Goal: Task Accomplishment & Management: Complete application form

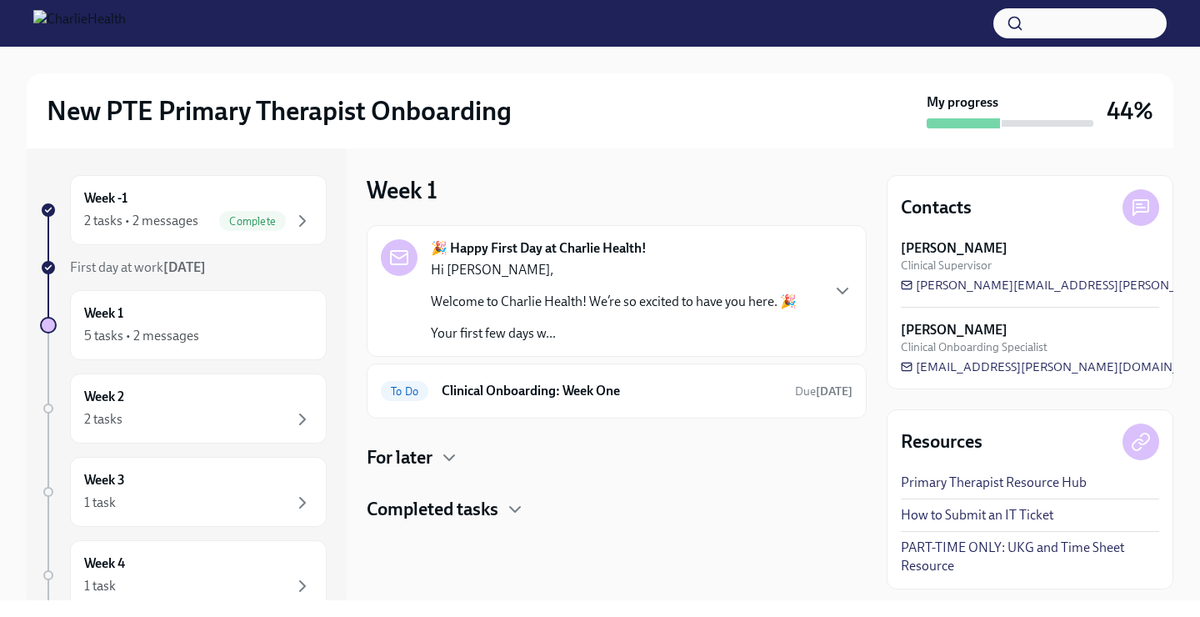
click at [823, 287] on div "🎉 Happy First Day at Charlie Health! Hi [PERSON_NAME], Welcome to Charlie Healt…" at bounding box center [617, 290] width 472 height 103
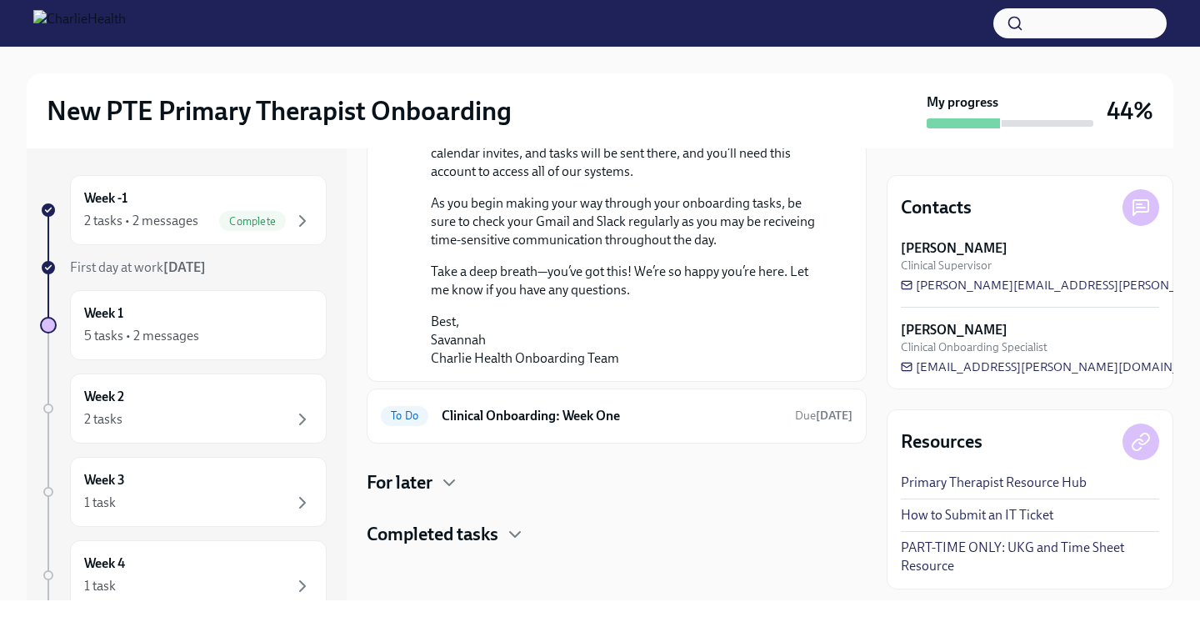
scroll to position [1304, 0]
click at [612, 419] on h6 "Clinical Onboarding: Week One" at bounding box center [612, 416] width 340 height 18
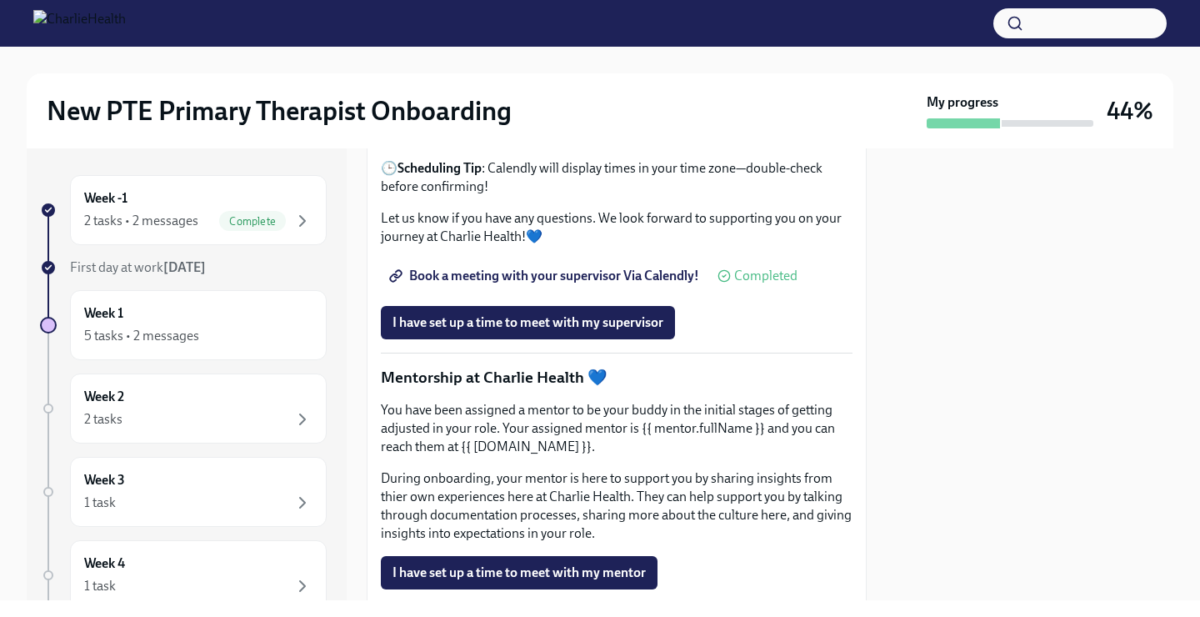
scroll to position [1567, 0]
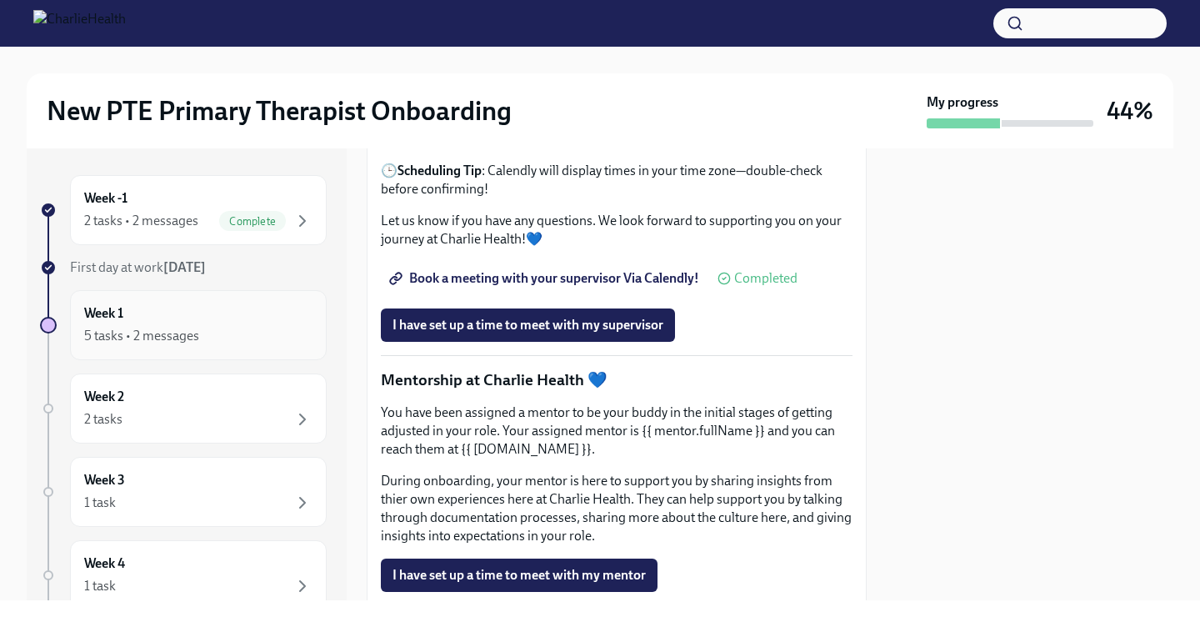
click at [132, 322] on div "Week 1 5 tasks • 2 messages" at bounding box center [198, 325] width 228 height 42
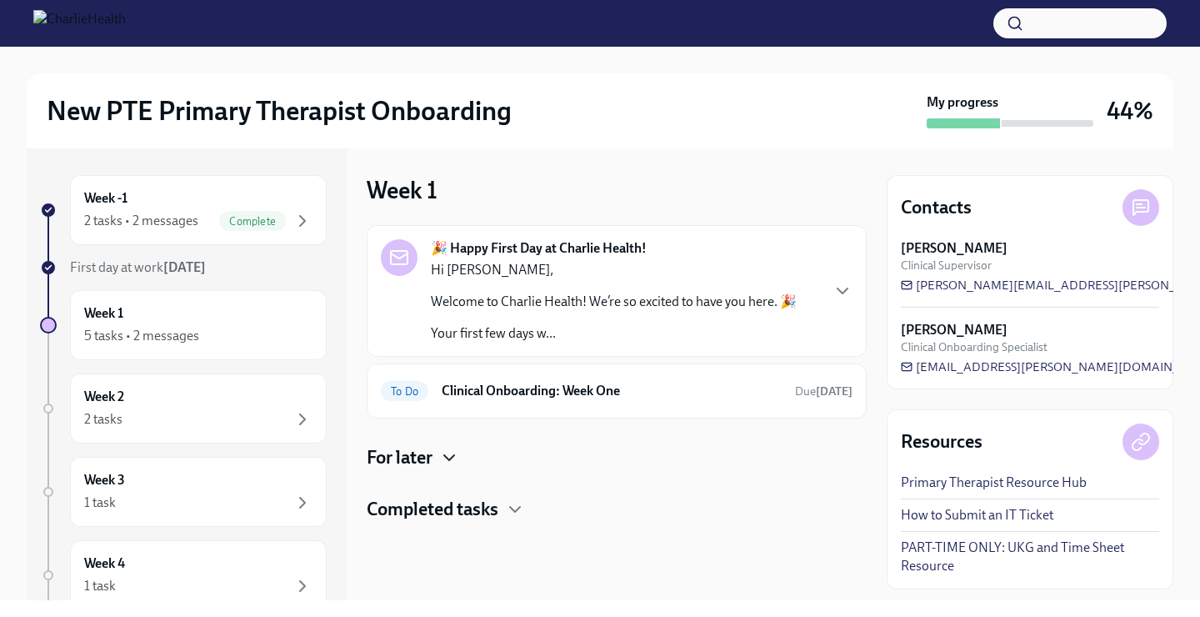
click at [447, 462] on icon "button" at bounding box center [449, 457] width 20 height 20
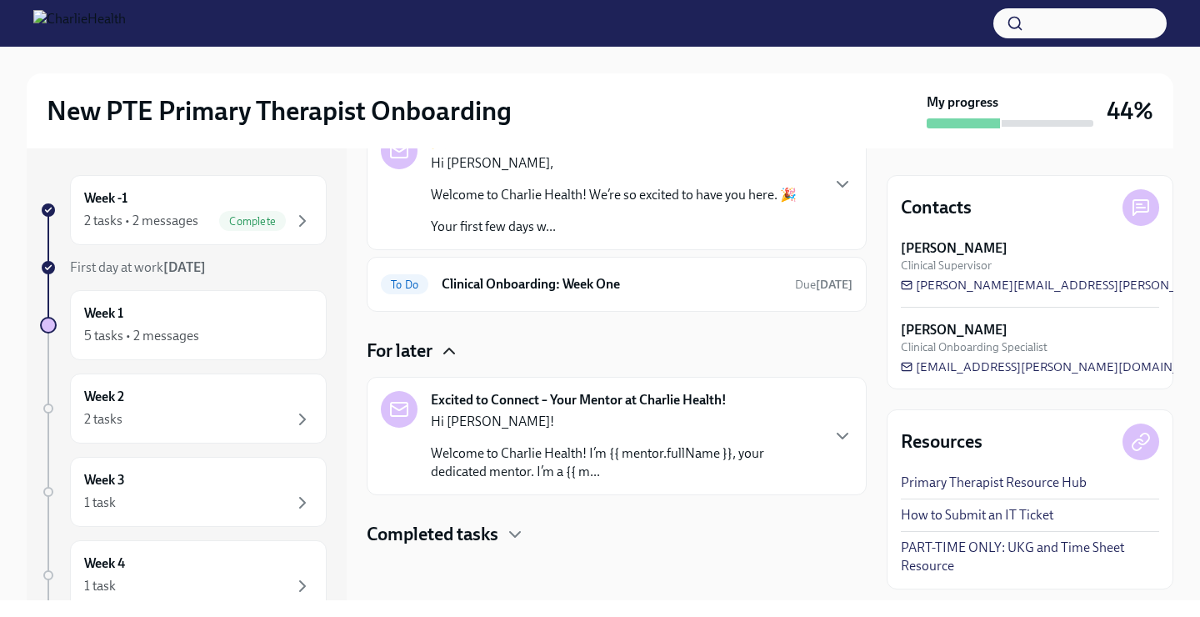
scroll to position [107, 0]
click at [453, 531] on h4 "Completed tasks" at bounding box center [433, 534] width 132 height 25
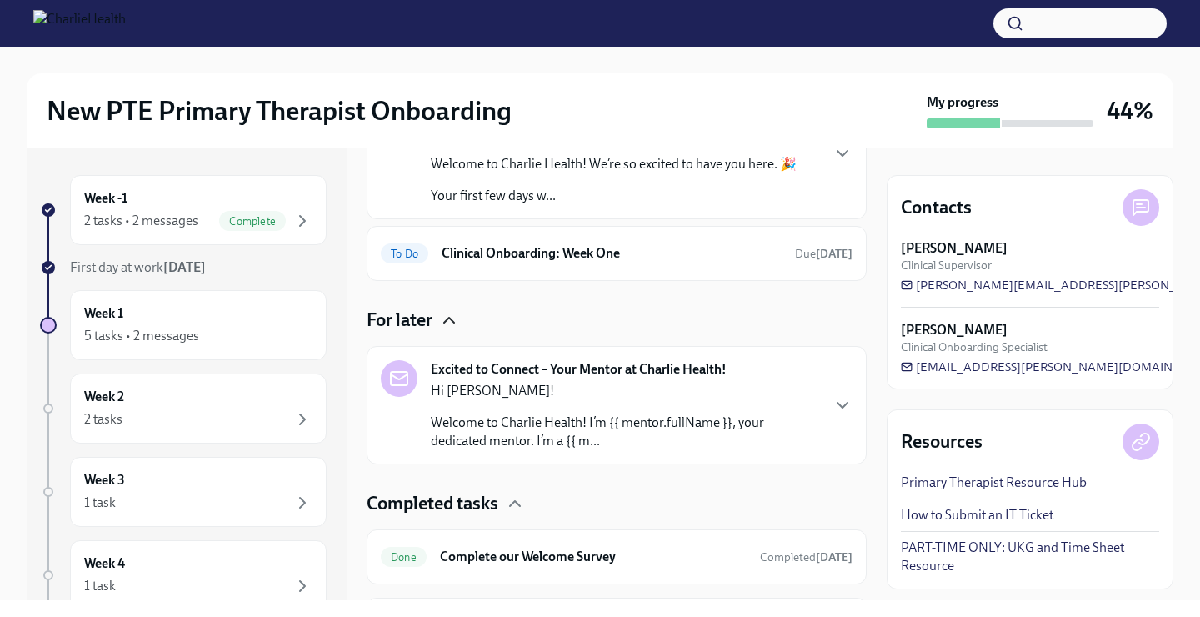
scroll to position [112, 0]
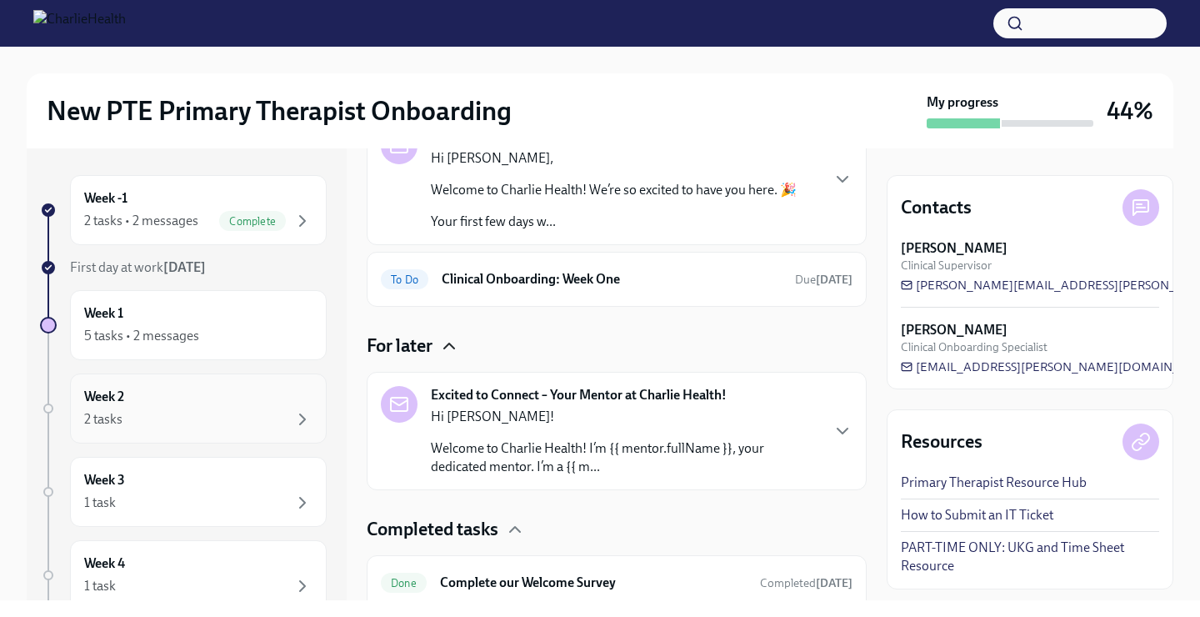
click at [153, 407] on div "Week 2 2 tasks" at bounding box center [198, 408] width 228 height 42
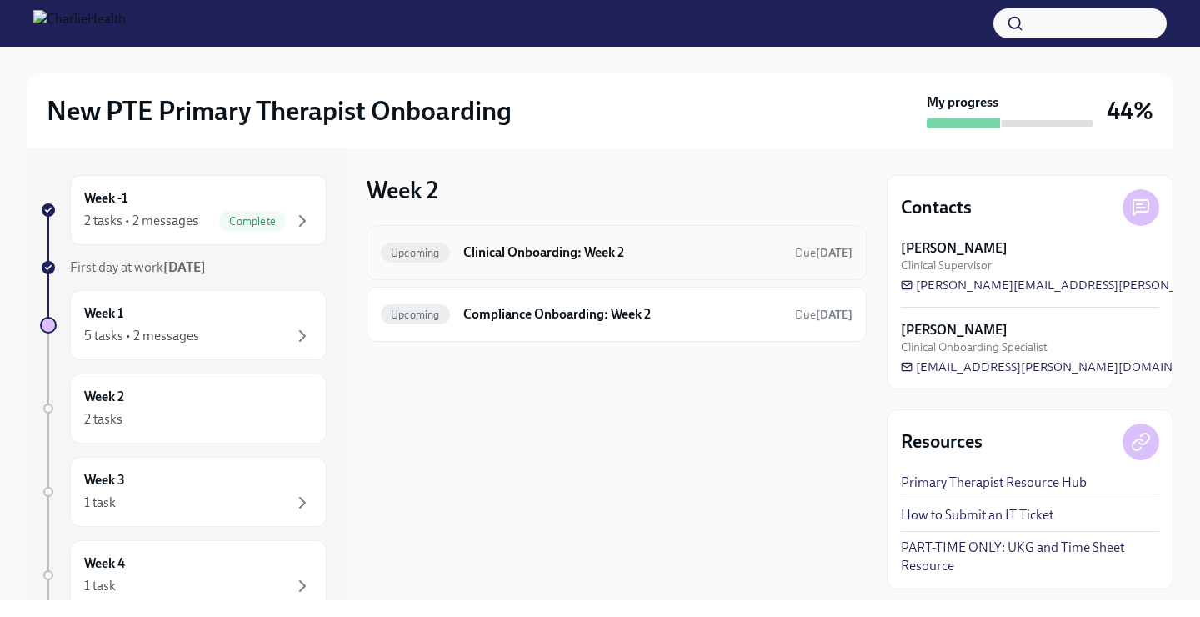
click at [570, 262] on div "Upcoming Clinical Onboarding: Week 2 Due [DATE]" at bounding box center [617, 252] width 472 height 27
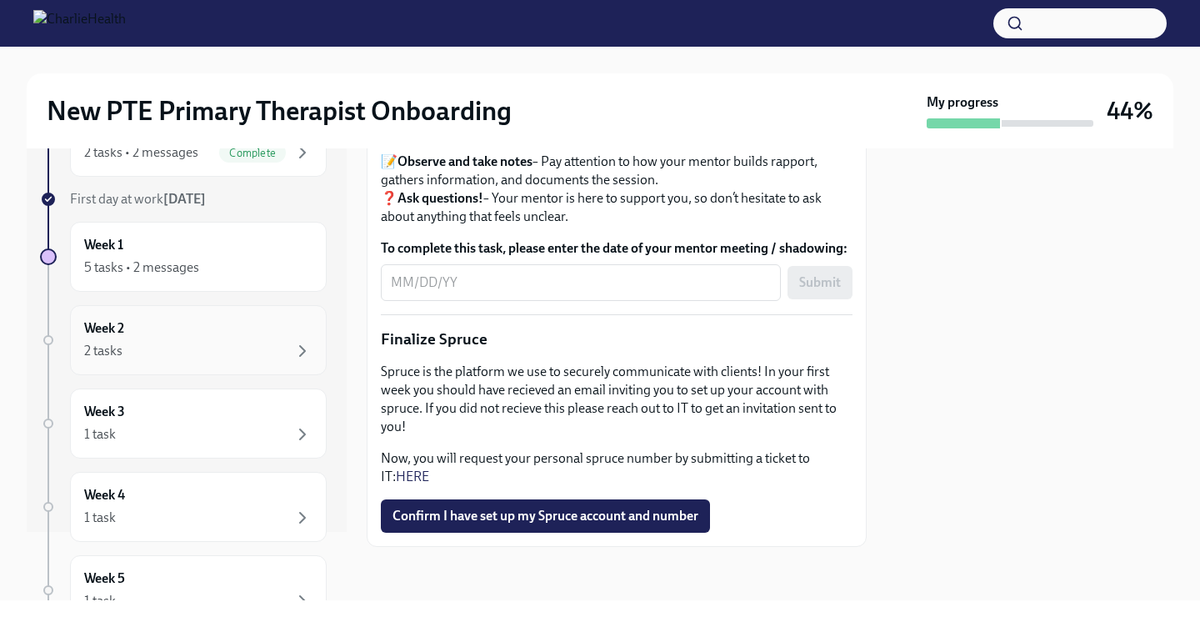
scroll to position [71, 0]
click at [195, 348] on div "2 tasks" at bounding box center [198, 348] width 228 height 20
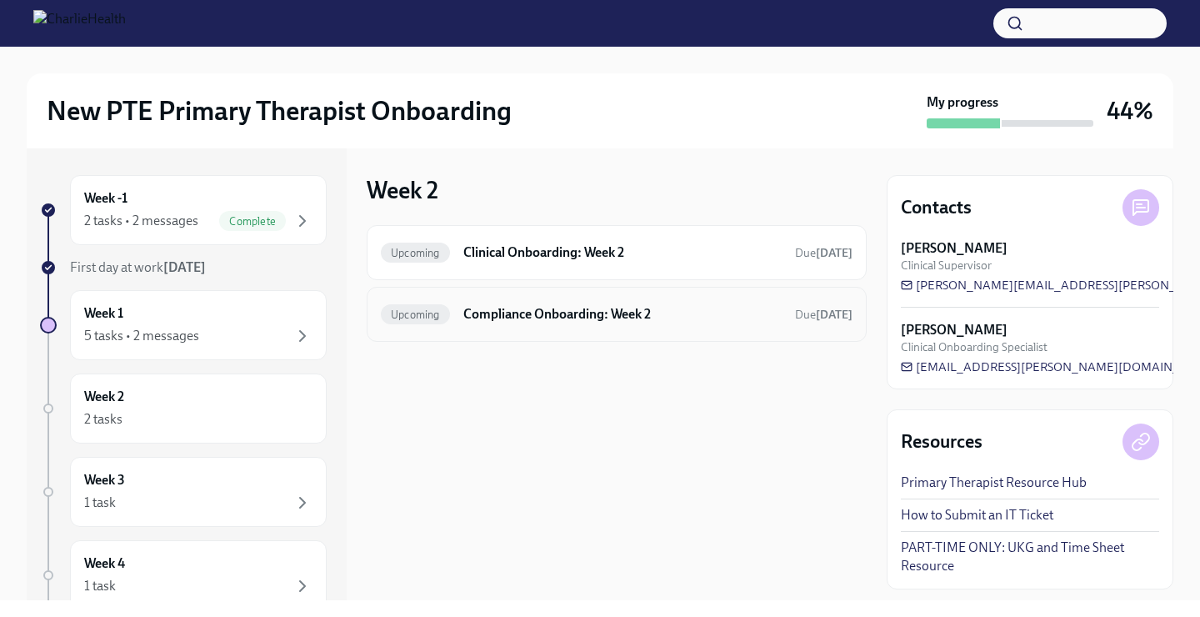
click at [502, 295] on div "Upcoming Compliance Onboarding: Week 2 Due [DATE]" at bounding box center [617, 314] width 500 height 55
click at [472, 310] on h6 "Compliance Onboarding: Week 2" at bounding box center [622, 314] width 318 height 18
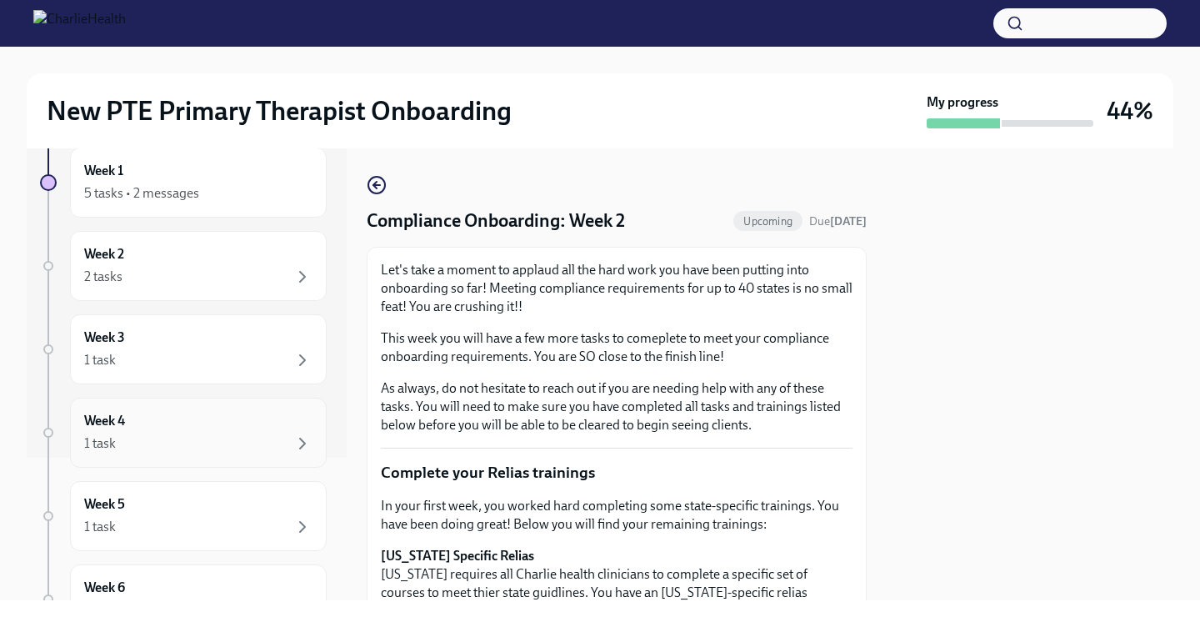
scroll to position [114, 0]
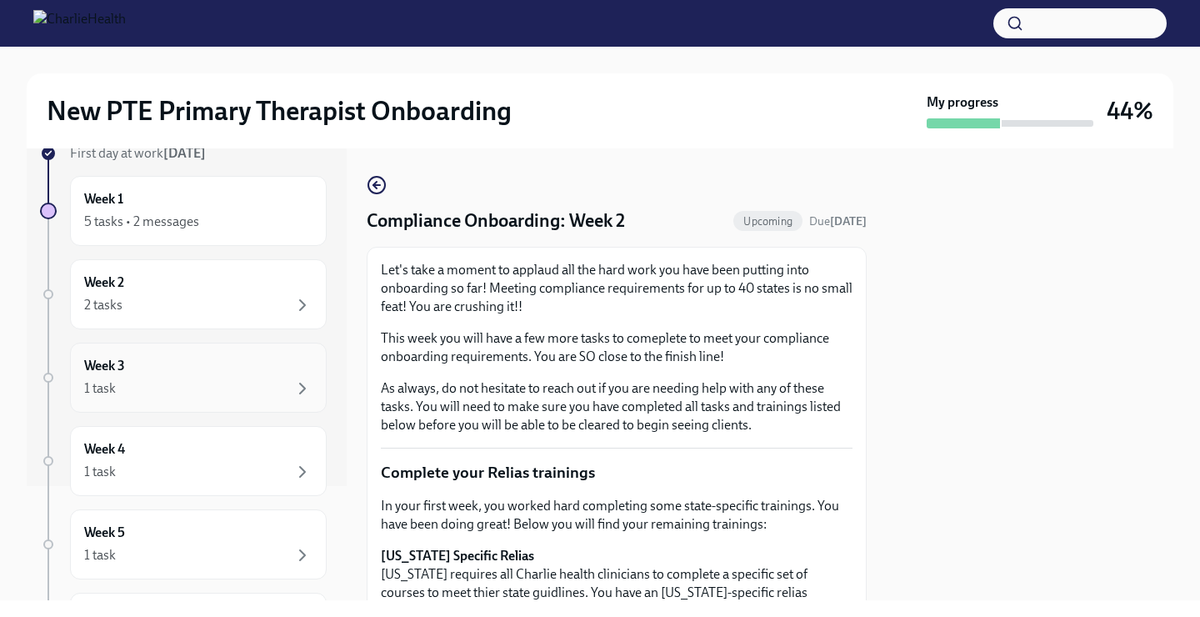
click at [144, 392] on div "1 task" at bounding box center [198, 388] width 228 height 20
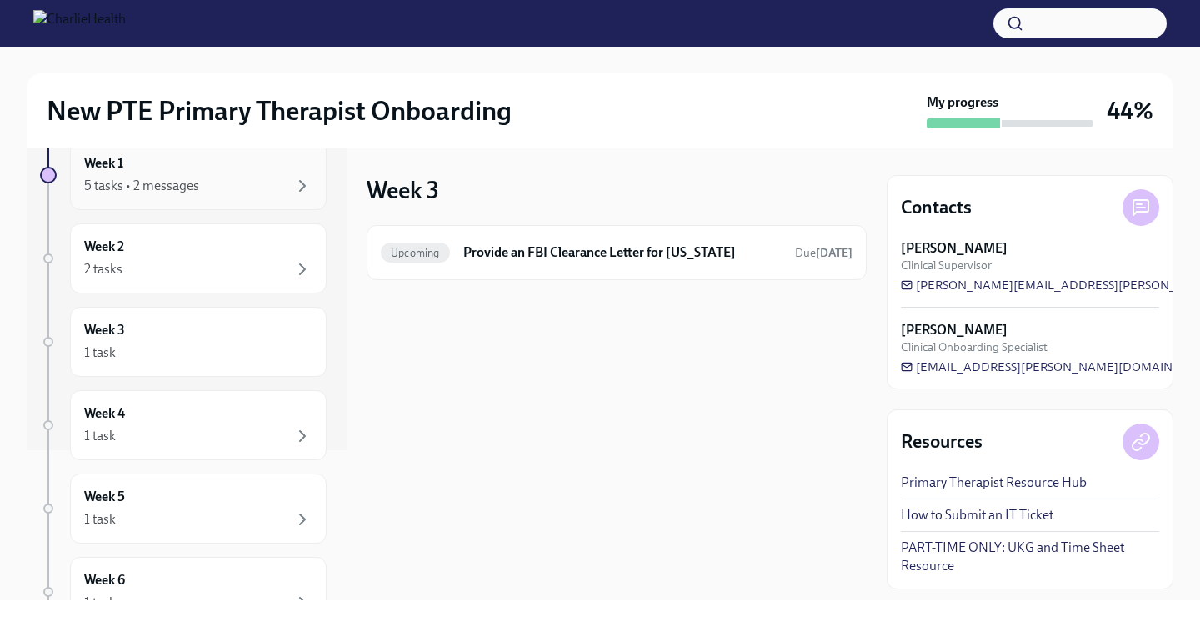
scroll to position [152, 0]
click at [178, 434] on div "1 task" at bounding box center [198, 434] width 228 height 20
click at [136, 414] on div "Week 4 1 task" at bounding box center [198, 423] width 228 height 42
click at [132, 497] on div "Week 5 1 task" at bounding box center [198, 507] width 228 height 42
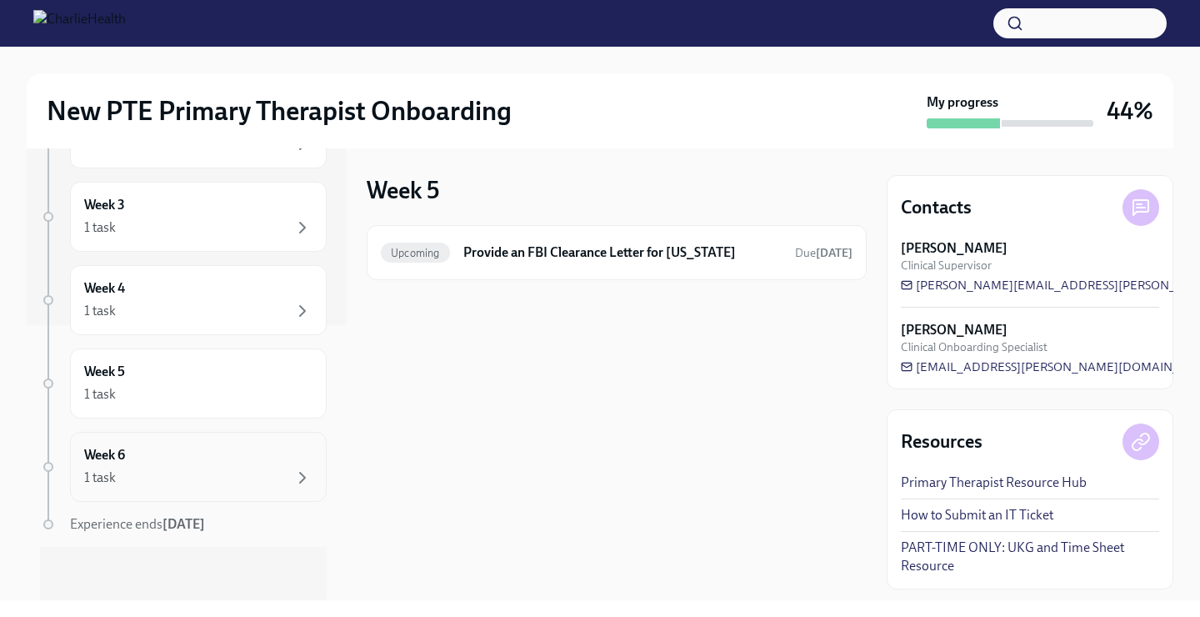
scroll to position [275, 0]
click at [133, 466] on div "Week 6 1 task" at bounding box center [198, 467] width 228 height 42
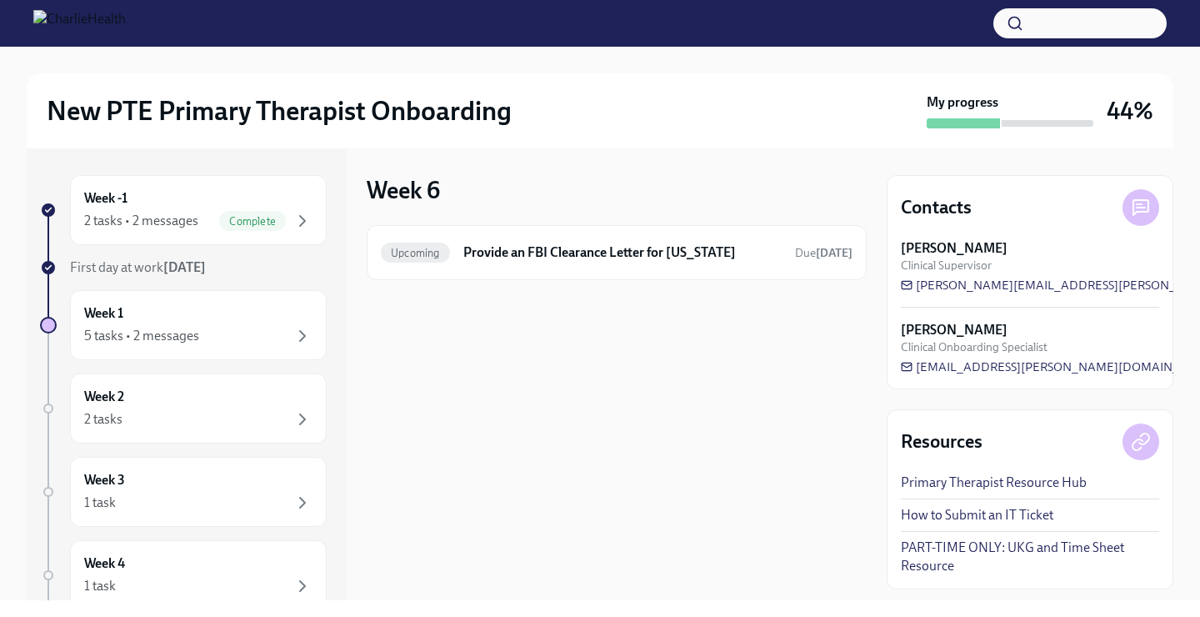
click at [921, 544] on link "PART-TIME ONLY: UKG and Time Sheet Resource" at bounding box center [1030, 556] width 258 height 37
click at [135, 317] on div "Week 1 5 tasks • 2 messages" at bounding box center [198, 325] width 228 height 42
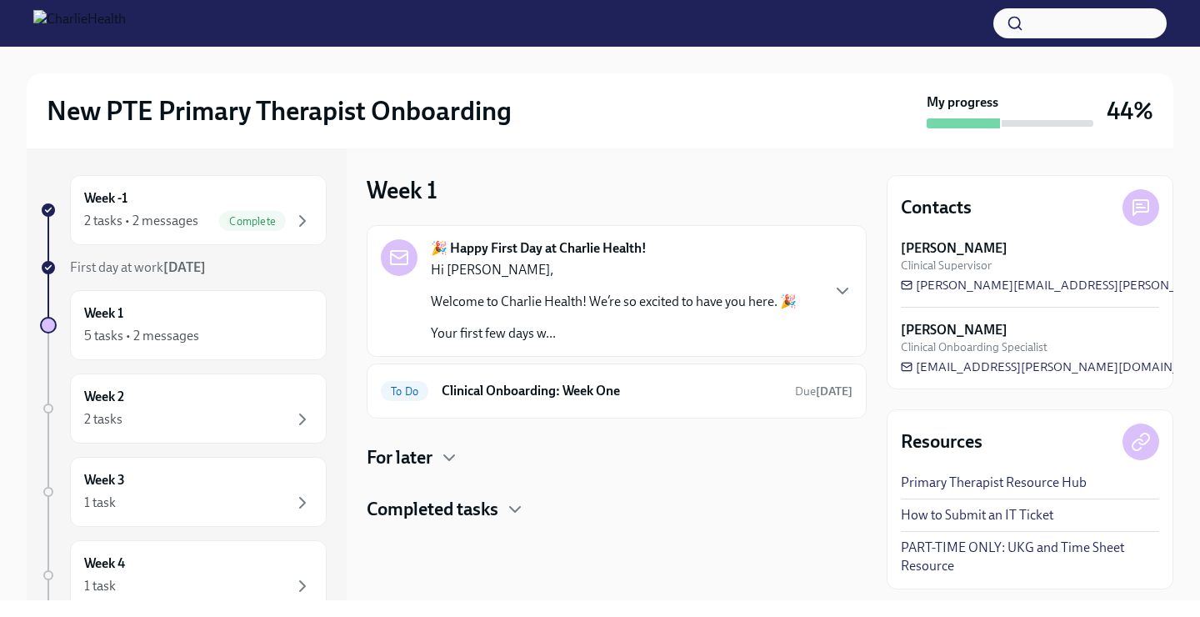
click at [741, 290] on div "Hi [PERSON_NAME], Welcome to Charlie Health! We’re so excited to have you here.…" at bounding box center [614, 302] width 366 height 82
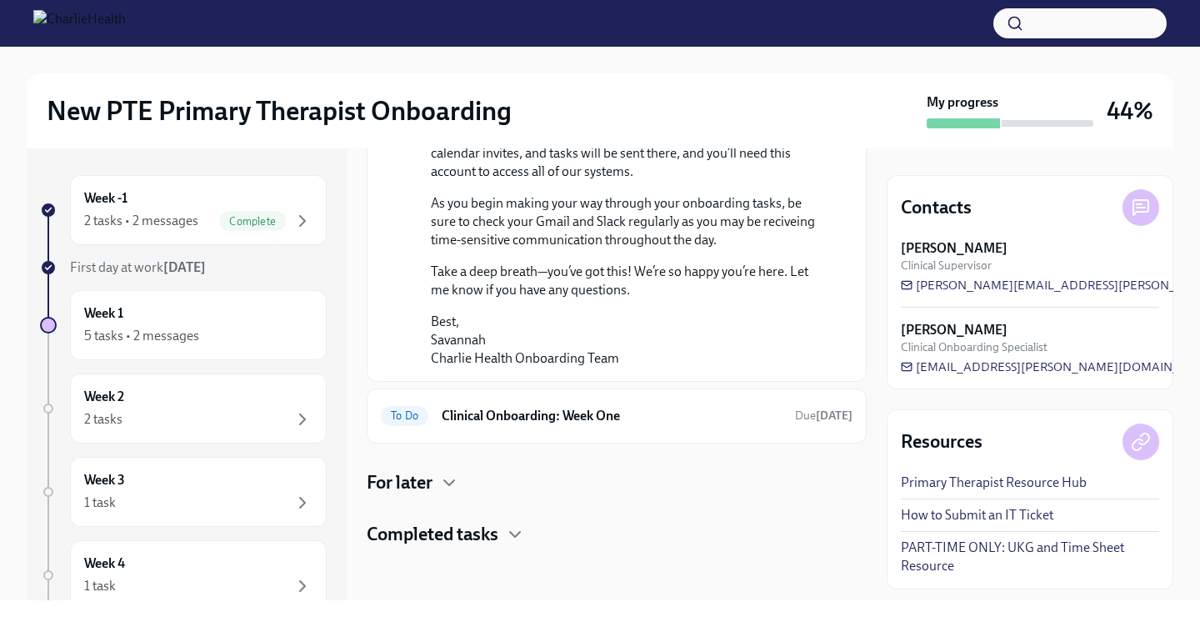
scroll to position [1254, 0]
click at [576, 429] on div "To Do Clinical Onboarding: Week One Due [DATE]" at bounding box center [617, 415] width 472 height 27
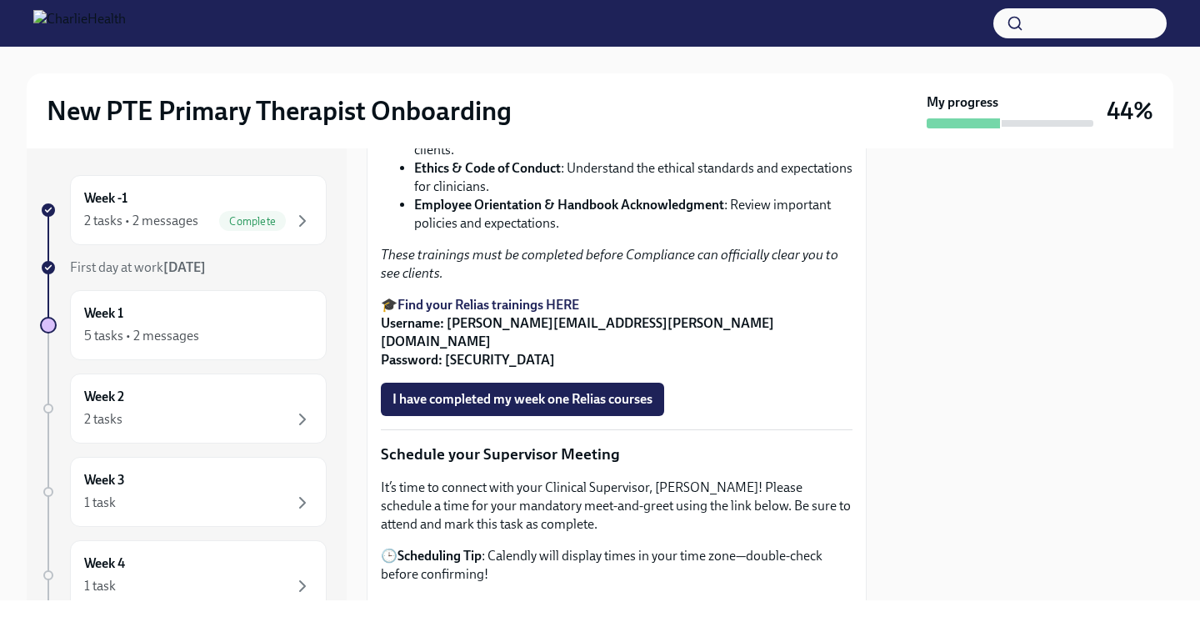
scroll to position [1192, 0]
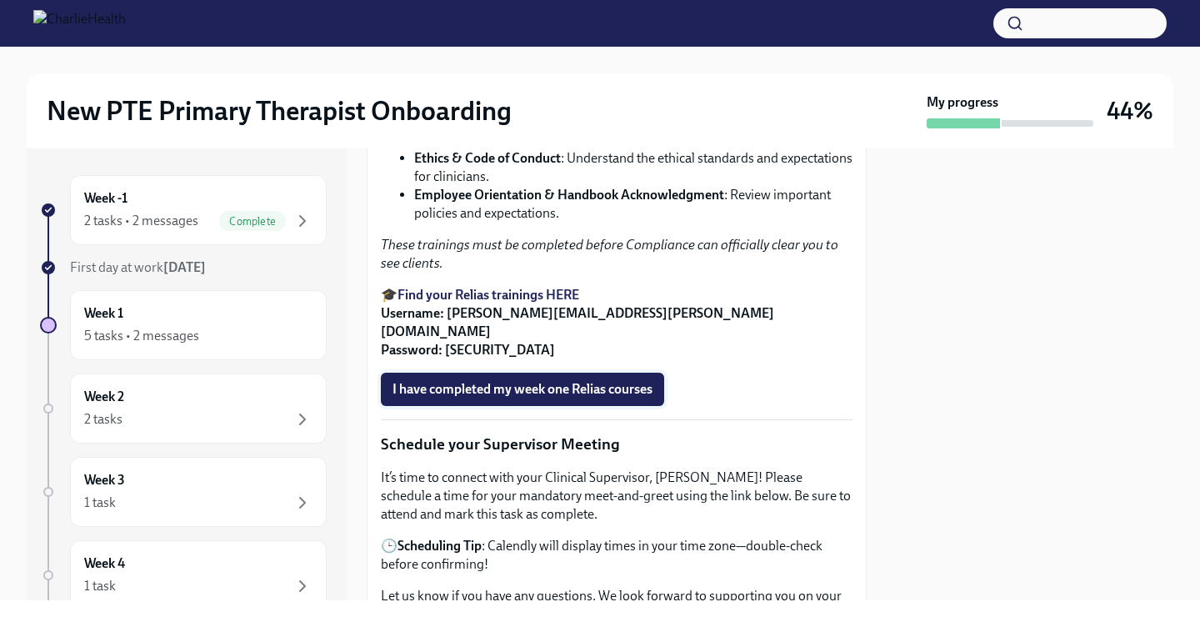
click at [543, 397] on span "I have completed my week one Relias courses" at bounding box center [522, 389] width 260 height 17
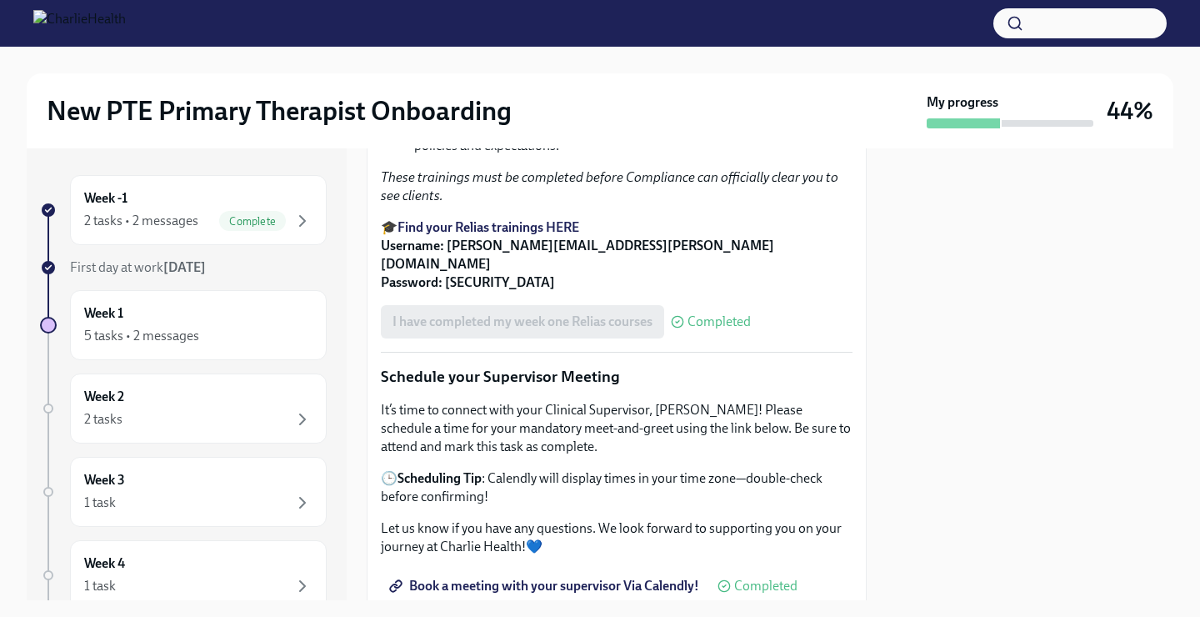
scroll to position [1068, 0]
